Goal: Task Accomplishment & Management: Manage account settings

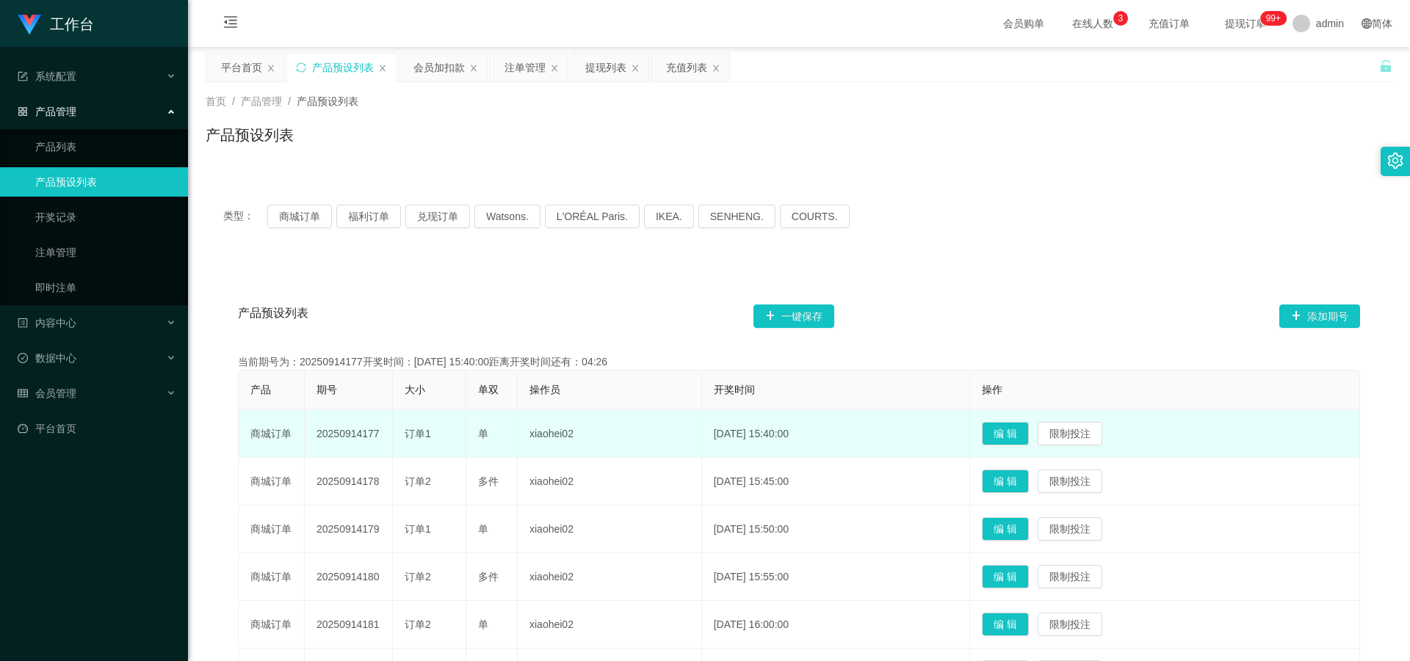
drag, startPoint x: 317, startPoint y: 436, endPoint x: 385, endPoint y: 438, distance: 68.3
click at [385, 438] on td "20250914177" at bounding box center [349, 434] width 88 height 48
copy td "20250914177"
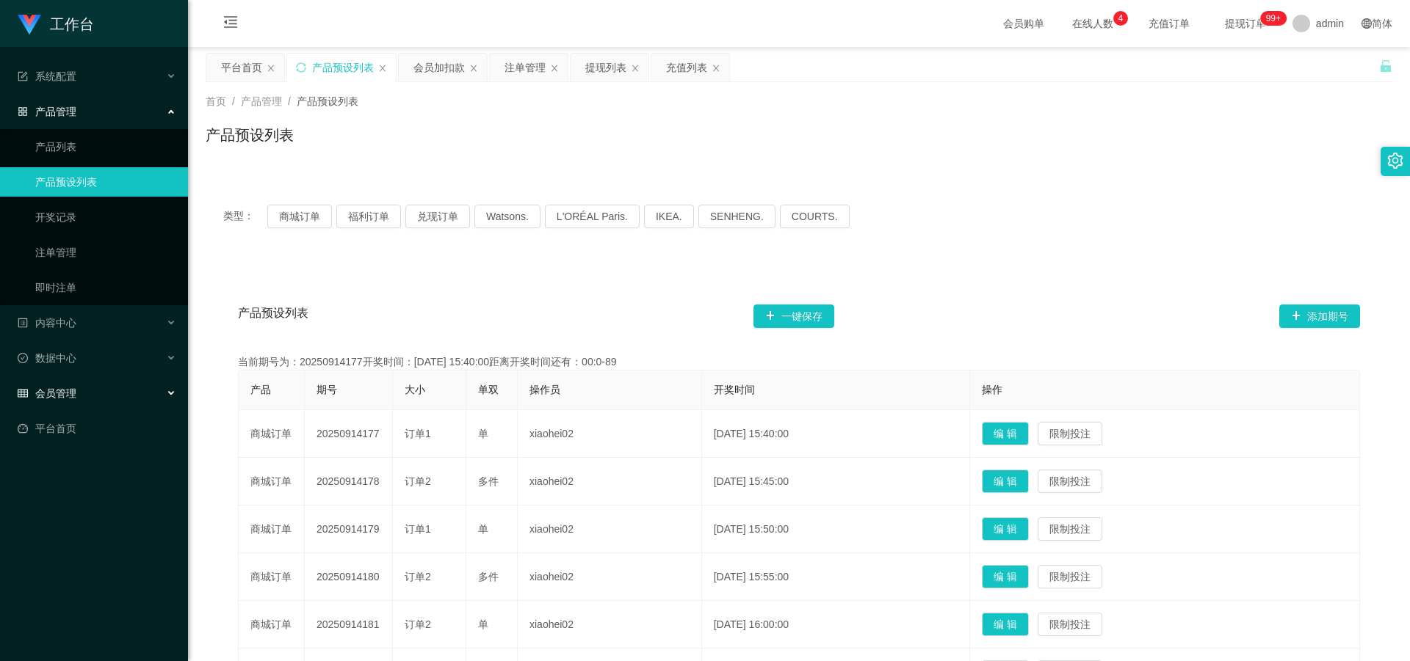
click at [57, 397] on span "会员管理" at bounding box center [47, 394] width 59 height 12
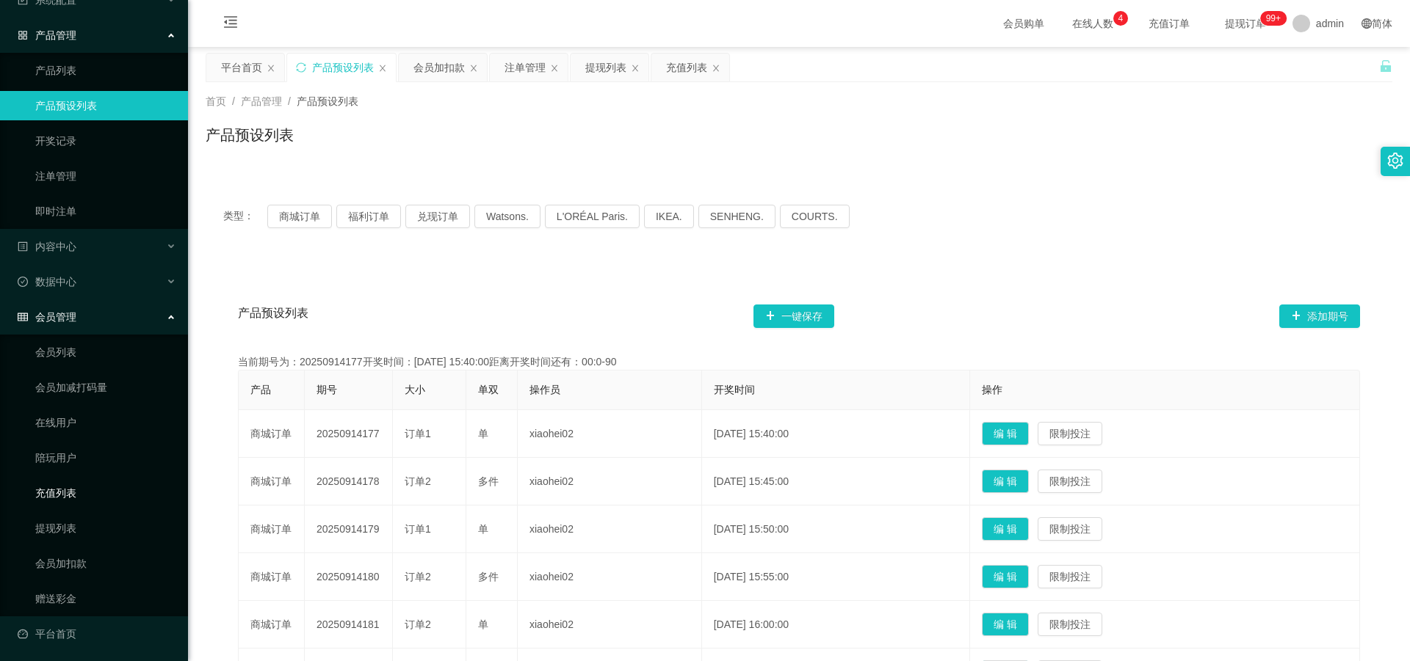
scroll to position [79, 0]
click at [88, 559] on link "会员加扣款" at bounding box center [105, 561] width 141 height 29
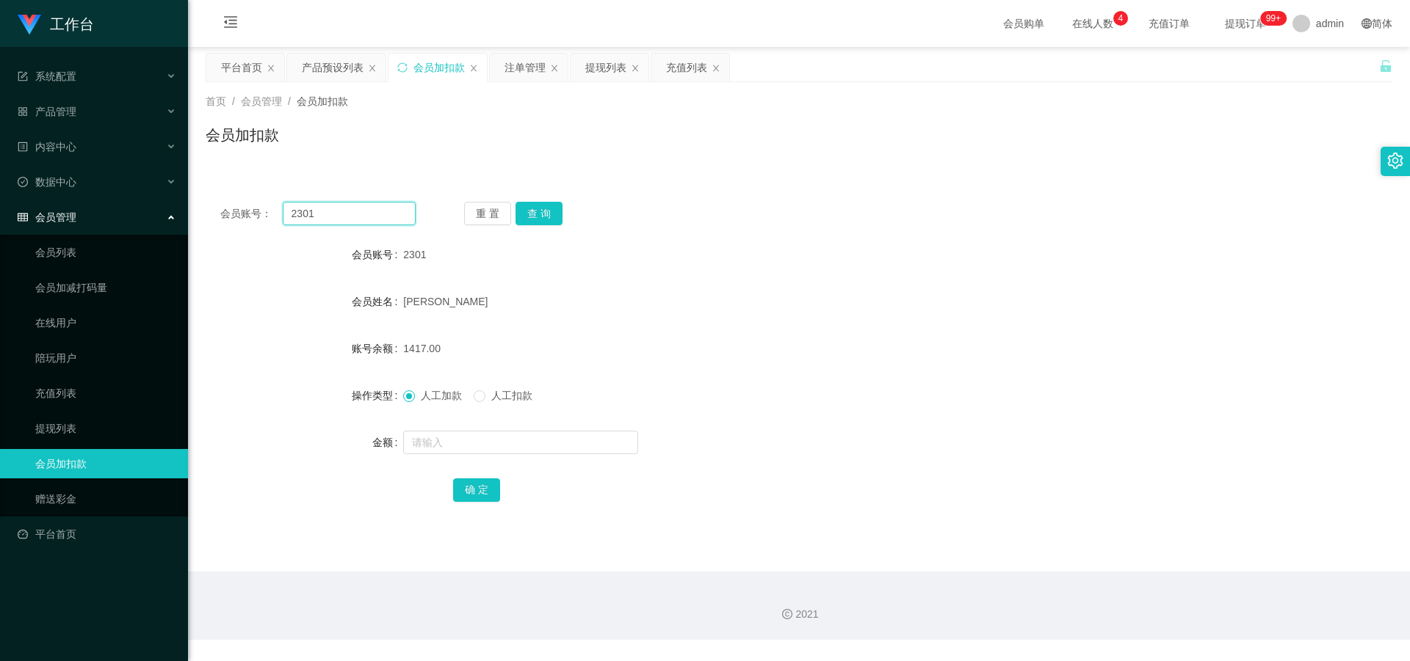
click at [379, 222] on input "2301" at bounding box center [349, 213] width 133 height 23
type input "2"
paste input "88105643"
type input "88105643"
click at [538, 213] on button "查 询" at bounding box center [538, 213] width 47 height 23
